Goal: Information Seeking & Learning: Learn about a topic

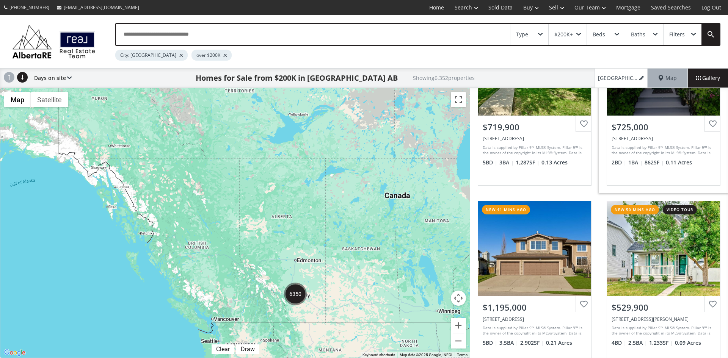
scroll to position [76, 0]
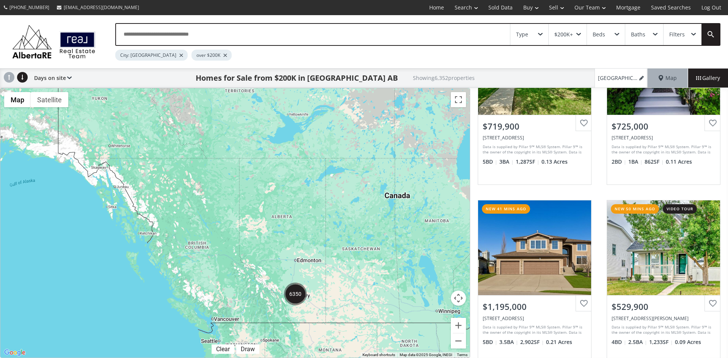
click at [544, 35] on div "Type" at bounding box center [529, 34] width 38 height 21
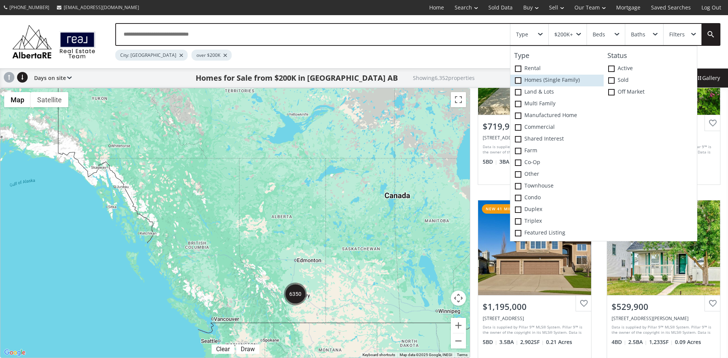
click at [518, 80] on span at bounding box center [518, 80] width 6 height 6
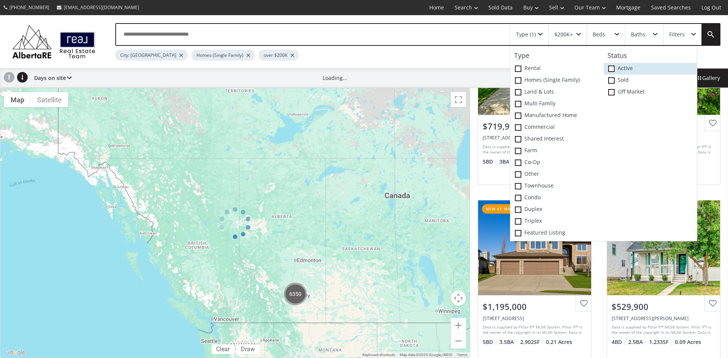
click at [611, 67] on span at bounding box center [611, 69] width 6 height 6
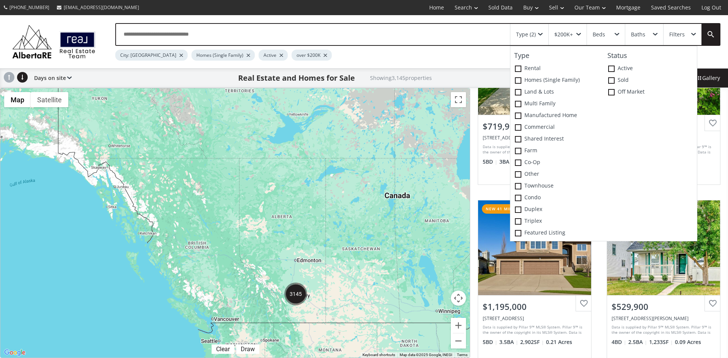
click at [337, 253] on div at bounding box center [234, 222] width 469 height 269
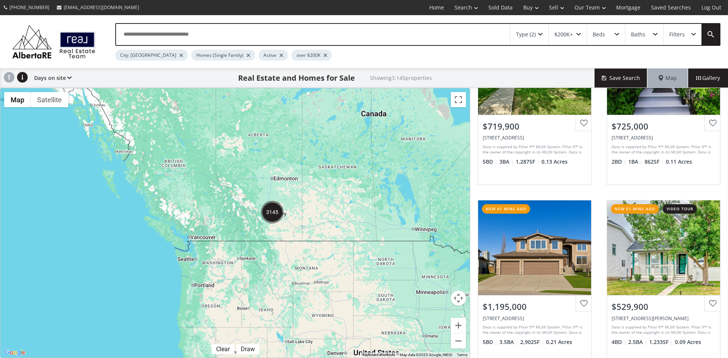
drag, startPoint x: 362, startPoint y: 277, endPoint x: 338, endPoint y: 194, distance: 86.0
click at [338, 194] on div at bounding box center [234, 222] width 469 height 269
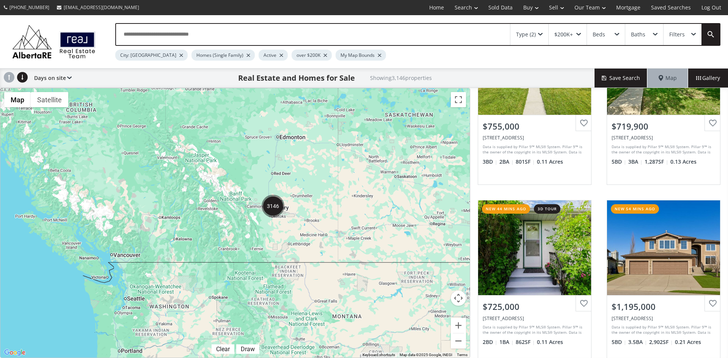
drag, startPoint x: 318, startPoint y: 167, endPoint x: 315, endPoint y: 188, distance: 20.6
click at [315, 188] on div at bounding box center [234, 222] width 469 height 269
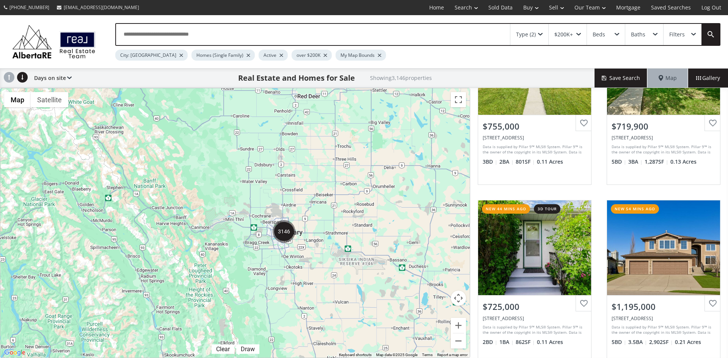
drag, startPoint x: 203, startPoint y: 200, endPoint x: 285, endPoint y: 186, distance: 83.0
click at [285, 186] on div at bounding box center [234, 222] width 469 height 269
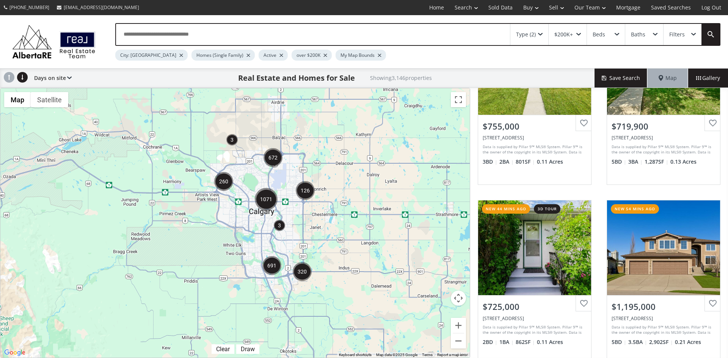
drag, startPoint x: 269, startPoint y: 258, endPoint x: 319, endPoint y: 211, distance: 68.9
click at [319, 211] on div at bounding box center [234, 222] width 469 height 269
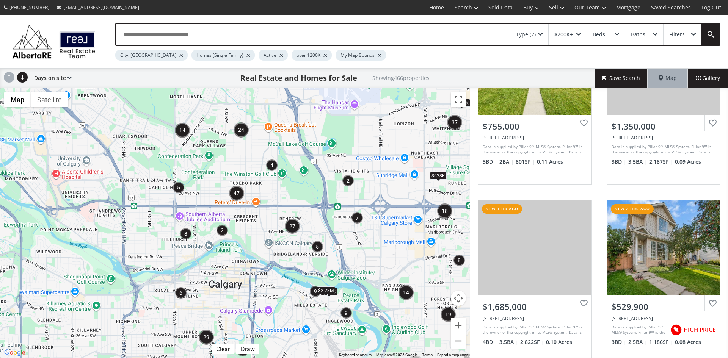
drag, startPoint x: 172, startPoint y: 224, endPoint x: 342, endPoint y: 244, distance: 170.9
click at [342, 244] on div "$745K $475K $628K $650K $549K $2.28M" at bounding box center [234, 222] width 469 height 269
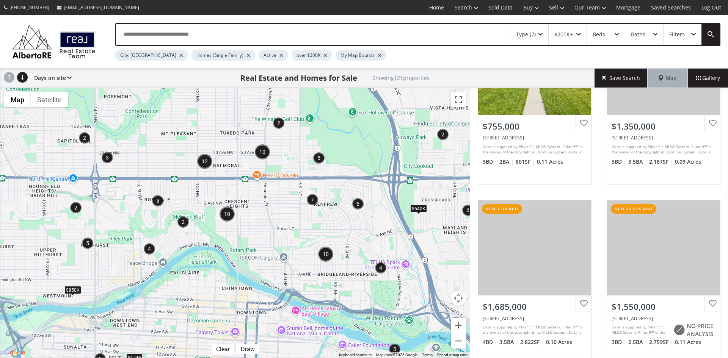
drag, startPoint x: 330, startPoint y: 221, endPoint x: 403, endPoint y: 252, distance: 79.6
click at [403, 252] on div "$2M $850K $1.5M $640K" at bounding box center [234, 222] width 469 height 269
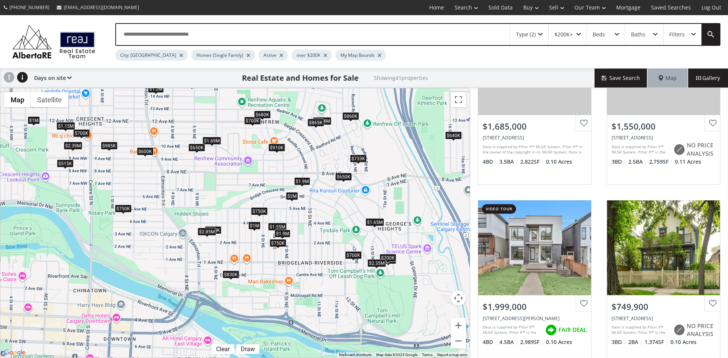
drag, startPoint x: 418, startPoint y: 286, endPoint x: 434, endPoint y: 258, distance: 32.8
click at [434, 258] on div "$1.69M $1.55M $2M $750K $650K $700K $860K $650K $515K $733K $1.2M $1.9M $700K $…" at bounding box center [234, 222] width 469 height 269
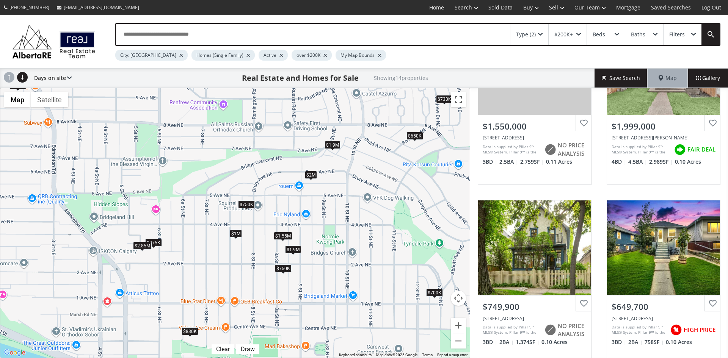
click at [280, 233] on div "$1.55M" at bounding box center [283, 236] width 19 height 8
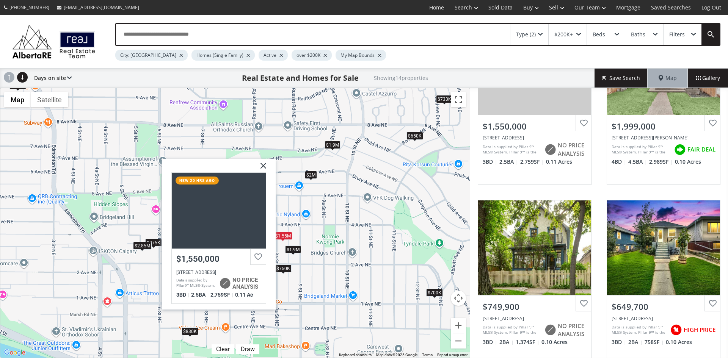
click at [264, 164] on img at bounding box center [260, 168] width 19 height 19
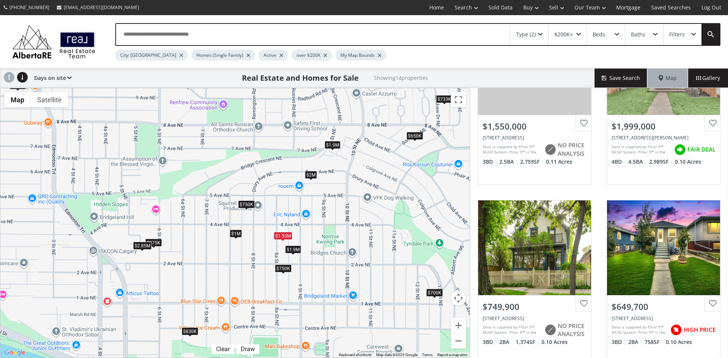
click at [294, 250] on div "$1.9M" at bounding box center [293, 249] width 16 height 8
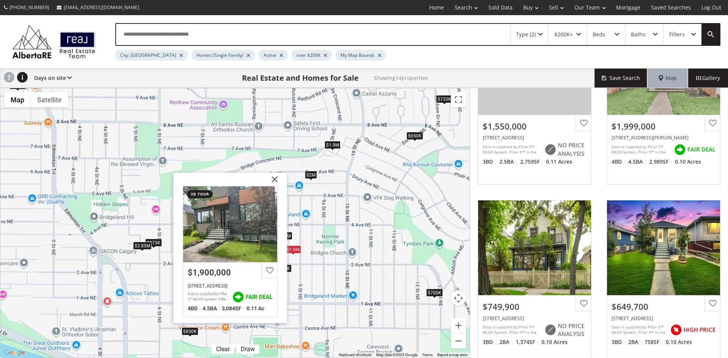
click at [273, 181] on img at bounding box center [271, 182] width 19 height 19
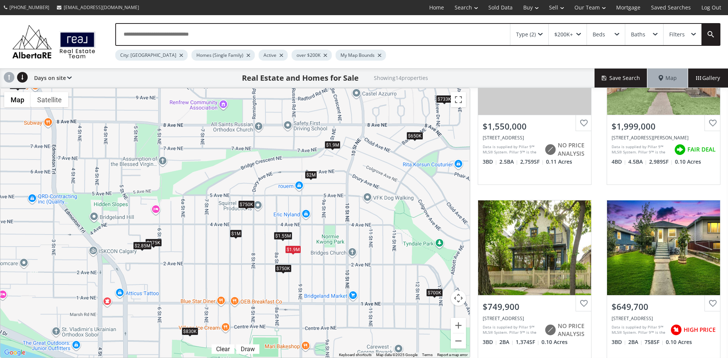
click at [442, 101] on div "$733K" at bounding box center [444, 99] width 17 height 8
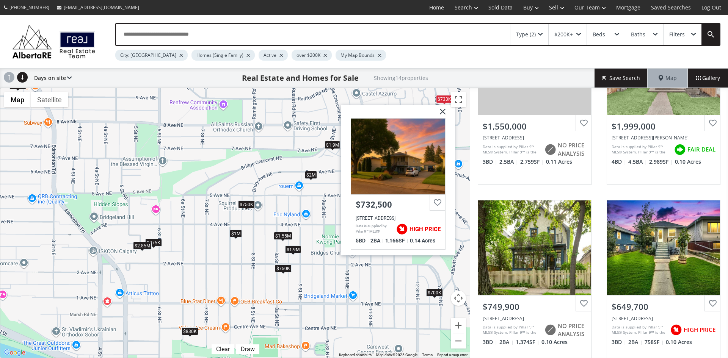
click at [443, 111] on img at bounding box center [439, 114] width 19 height 19
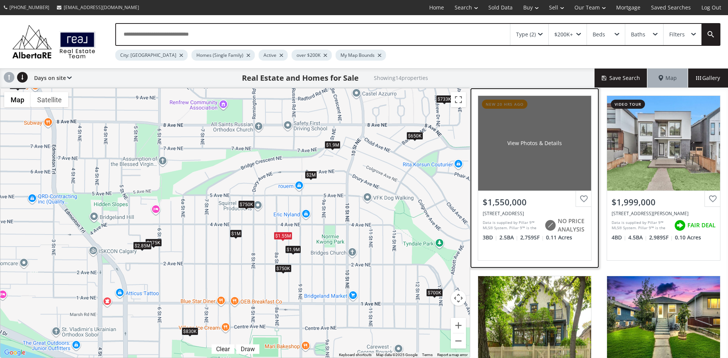
click at [528, 171] on div "View Photos & Details" at bounding box center [534, 143] width 113 height 95
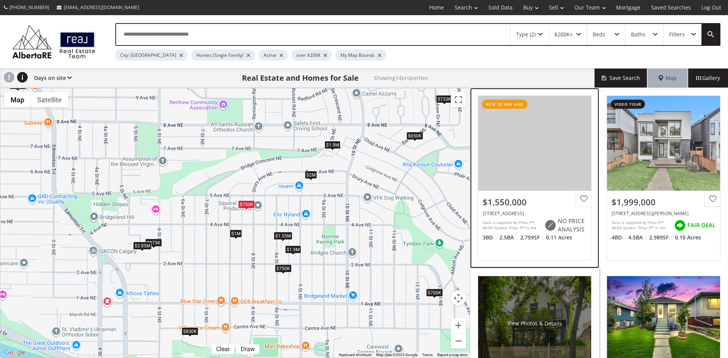
scroll to position [152, 0]
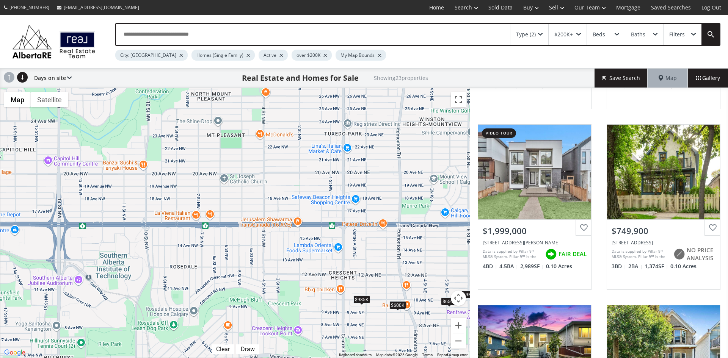
drag, startPoint x: 122, startPoint y: 133, endPoint x: 450, endPoint y: 340, distance: 388.0
click at [450, 340] on div "$1.69M $1.55M $2M $750K $650K $650K $733K $1.9M $700K $875K $1.65M $830K $1.2M …" at bounding box center [234, 222] width 469 height 269
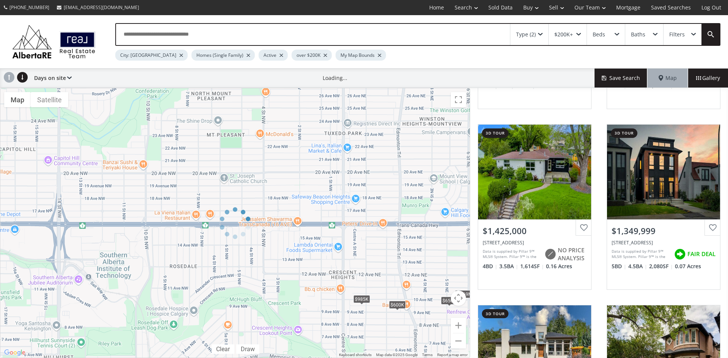
drag, startPoint x: 223, startPoint y: 157, endPoint x: 299, endPoint y: 206, distance: 90.5
click at [299, 206] on div at bounding box center [235, 223] width 470 height 270
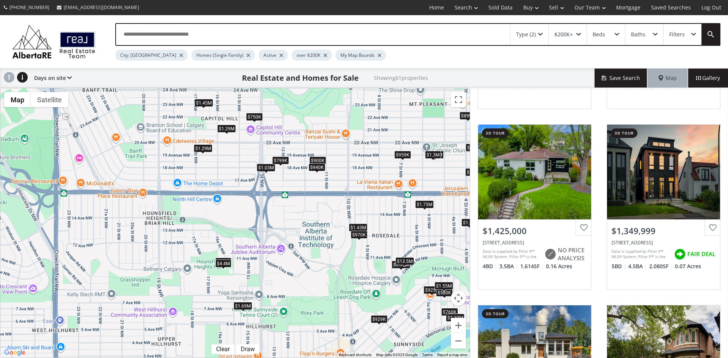
drag, startPoint x: 144, startPoint y: 118, endPoint x: 347, endPoint y: 88, distance: 204.9
click at [347, 88] on div "$755K $1.69M $1.43M $1.35M $1.65M $900K $819K $740K $860K $480K $650K $635K $51…" at bounding box center [234, 222] width 469 height 269
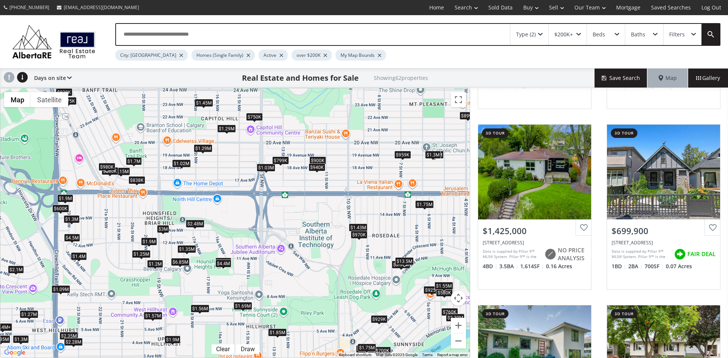
click at [149, 242] on div "$1.9M" at bounding box center [149, 242] width 16 height 8
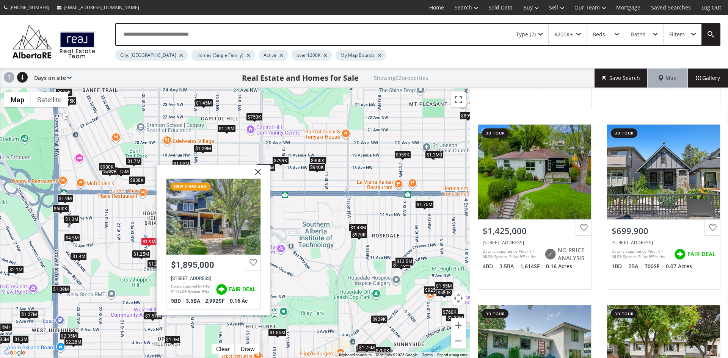
click at [261, 168] on img at bounding box center [255, 174] width 19 height 19
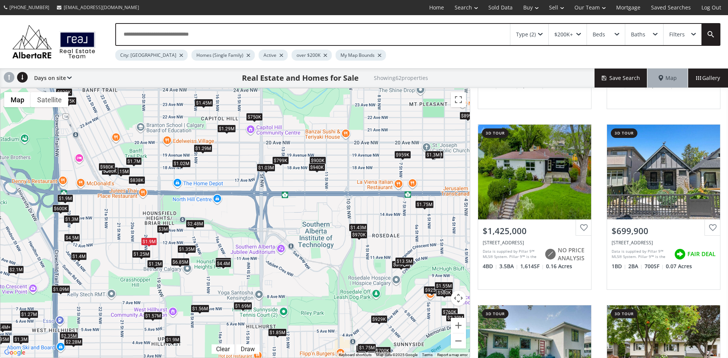
click at [144, 254] on div "$1.25M" at bounding box center [141, 254] width 19 height 8
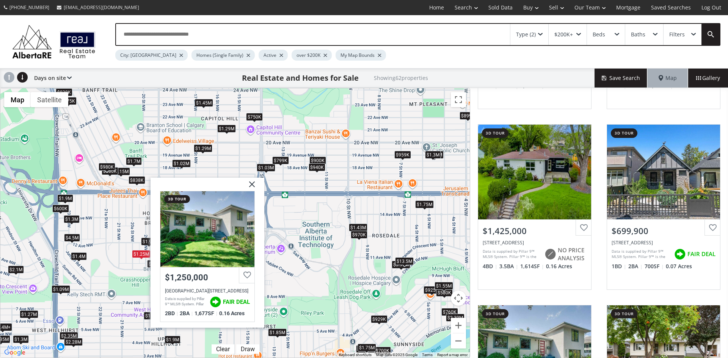
click at [255, 186] on img at bounding box center [249, 186] width 19 height 19
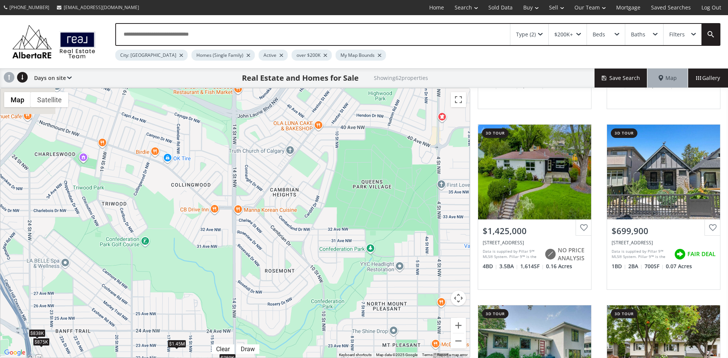
drag, startPoint x: 200, startPoint y: 133, endPoint x: 174, endPoint y: 376, distance: 244.7
click at [174, 358] on html "[PHONE_NUMBER] [EMAIL_ADDRESS][DOMAIN_NAME] Home Search Search By Map Advanced …" at bounding box center [364, 179] width 728 height 358
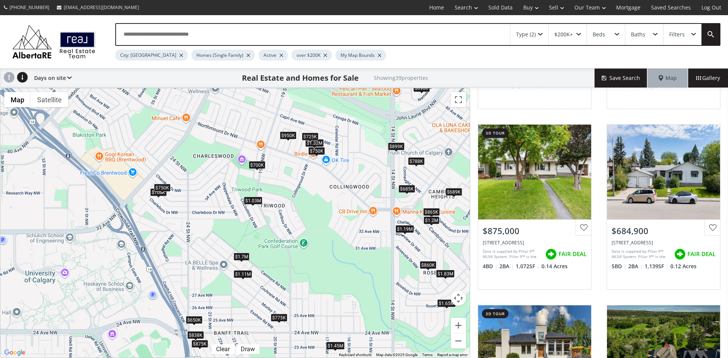
drag, startPoint x: 118, startPoint y: 249, endPoint x: 276, endPoint y: 251, distance: 157.7
click at [276, 251] on div "$689K $1.35M $875K $685K $1.65M $2.3M $1.19M $1.03M $1.7M $700K $700K $1.11M $1…" at bounding box center [234, 222] width 469 height 269
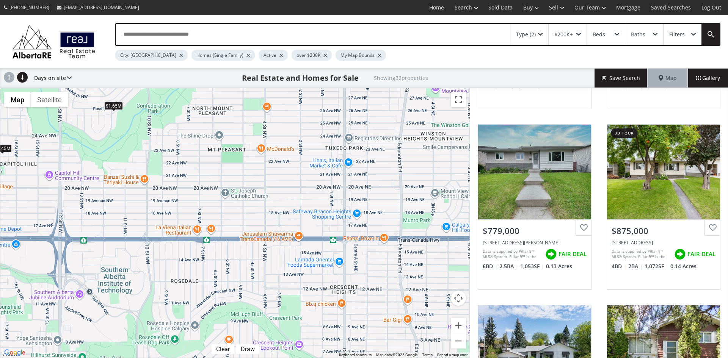
drag, startPoint x: 417, startPoint y: 264, endPoint x: 82, endPoint y: 66, distance: 389.2
click at [82, 65] on div "Type (2) $200K+ Beds Baths Filters City: [GEOGRAPHIC_DATA] Homes (Single Family…" at bounding box center [364, 186] width 728 height 343
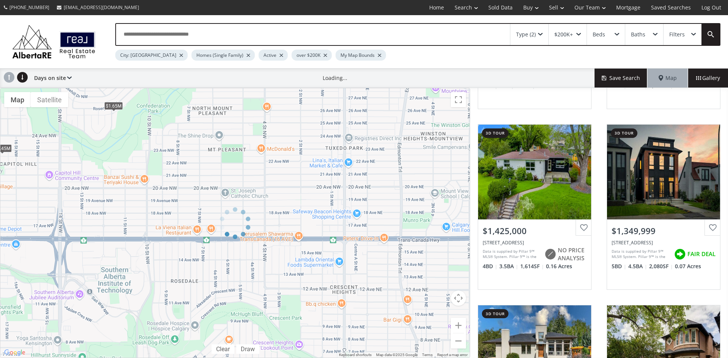
drag, startPoint x: 428, startPoint y: 282, endPoint x: 258, endPoint y: 224, distance: 179.2
click at [258, 224] on div at bounding box center [235, 223] width 470 height 270
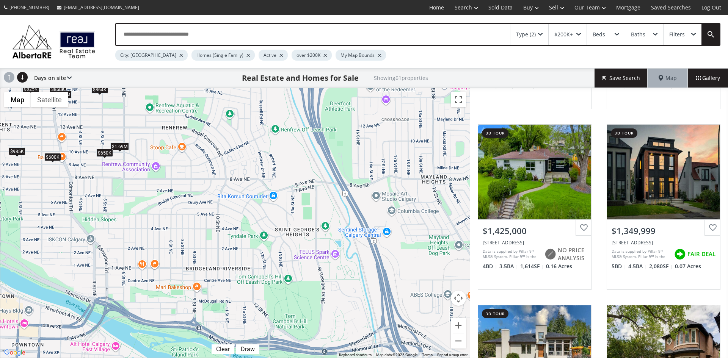
drag, startPoint x: 435, startPoint y: 304, endPoint x: 64, endPoint y: 131, distance: 409.3
click at [64, 131] on div "$755K $1.69M $1.43M $1.35M $1.65M $900K $819K $740K $860K $480K $650K $635K $51…" at bounding box center [234, 222] width 469 height 269
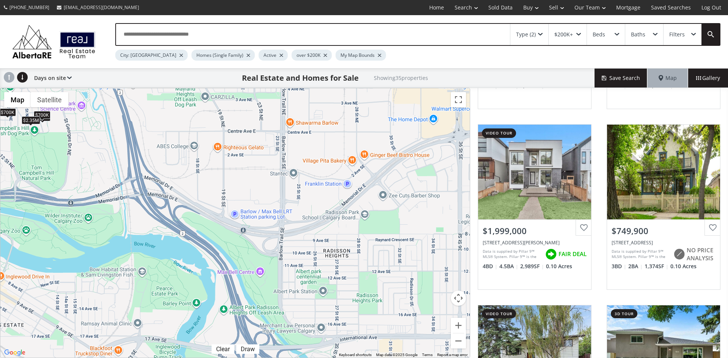
drag, startPoint x: 285, startPoint y: 223, endPoint x: 199, endPoint y: 175, distance: 98.9
click at [199, 175] on div "$1.69M $1.55M $2M $750K $600K $700K $650K $700K $615K $650K $733K $1.2M $1.9M $…" at bounding box center [234, 222] width 469 height 269
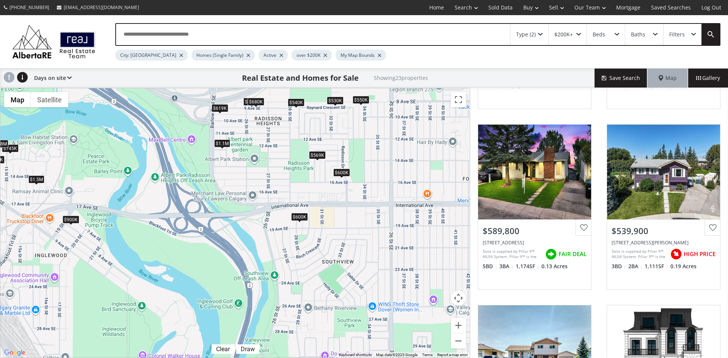
drag, startPoint x: 385, startPoint y: 306, endPoint x: 316, endPoint y: 172, distance: 150.7
click at [316, 172] on div "$569K $745K $590K $540K $585K $700K $1.5M $1.2M $700K $619K $680K $680K $680K $…" at bounding box center [234, 222] width 469 height 269
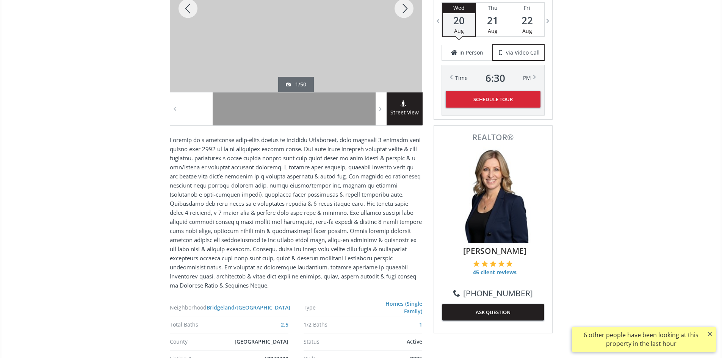
scroll to position [76, 0]
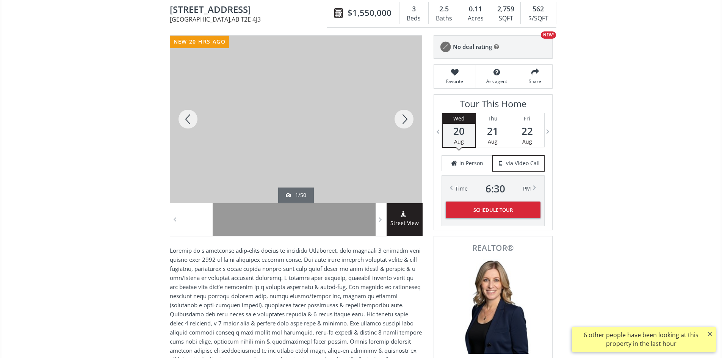
click at [405, 125] on div at bounding box center [404, 119] width 36 height 167
click at [407, 122] on div at bounding box center [404, 119] width 36 height 167
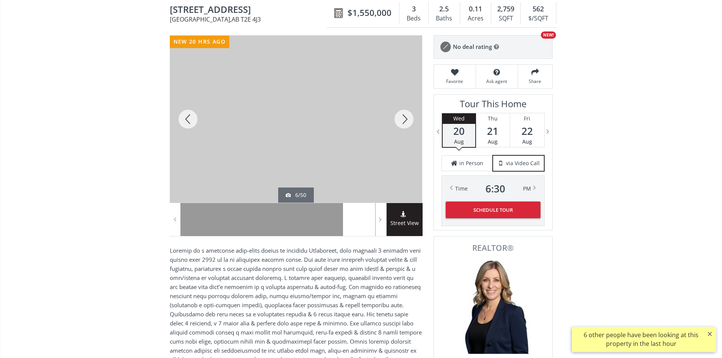
click at [407, 122] on div at bounding box center [404, 119] width 36 height 167
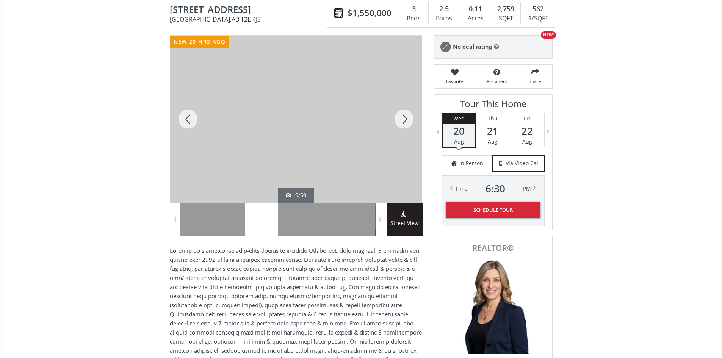
click at [405, 124] on div at bounding box center [404, 119] width 36 height 167
